Goal: Information Seeking & Learning: Learn about a topic

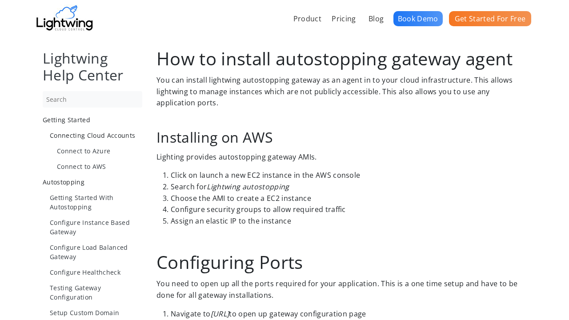
scroll to position [625, 0]
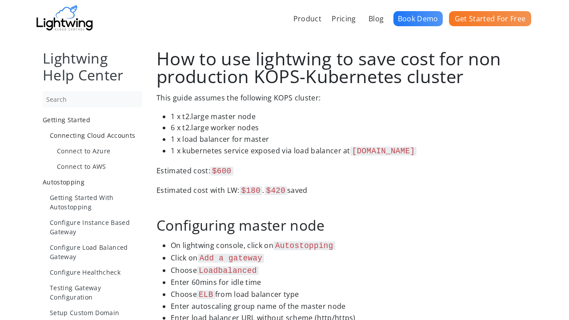
scroll to position [635, 0]
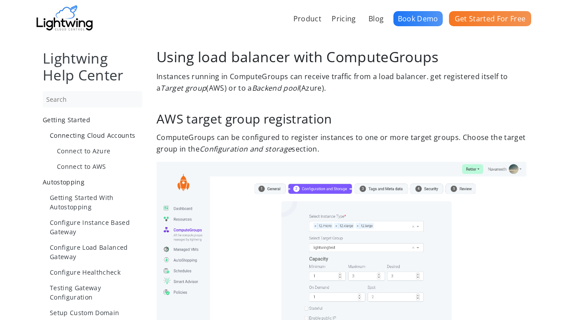
scroll to position [625, 0]
